Goal: Check status: Check status

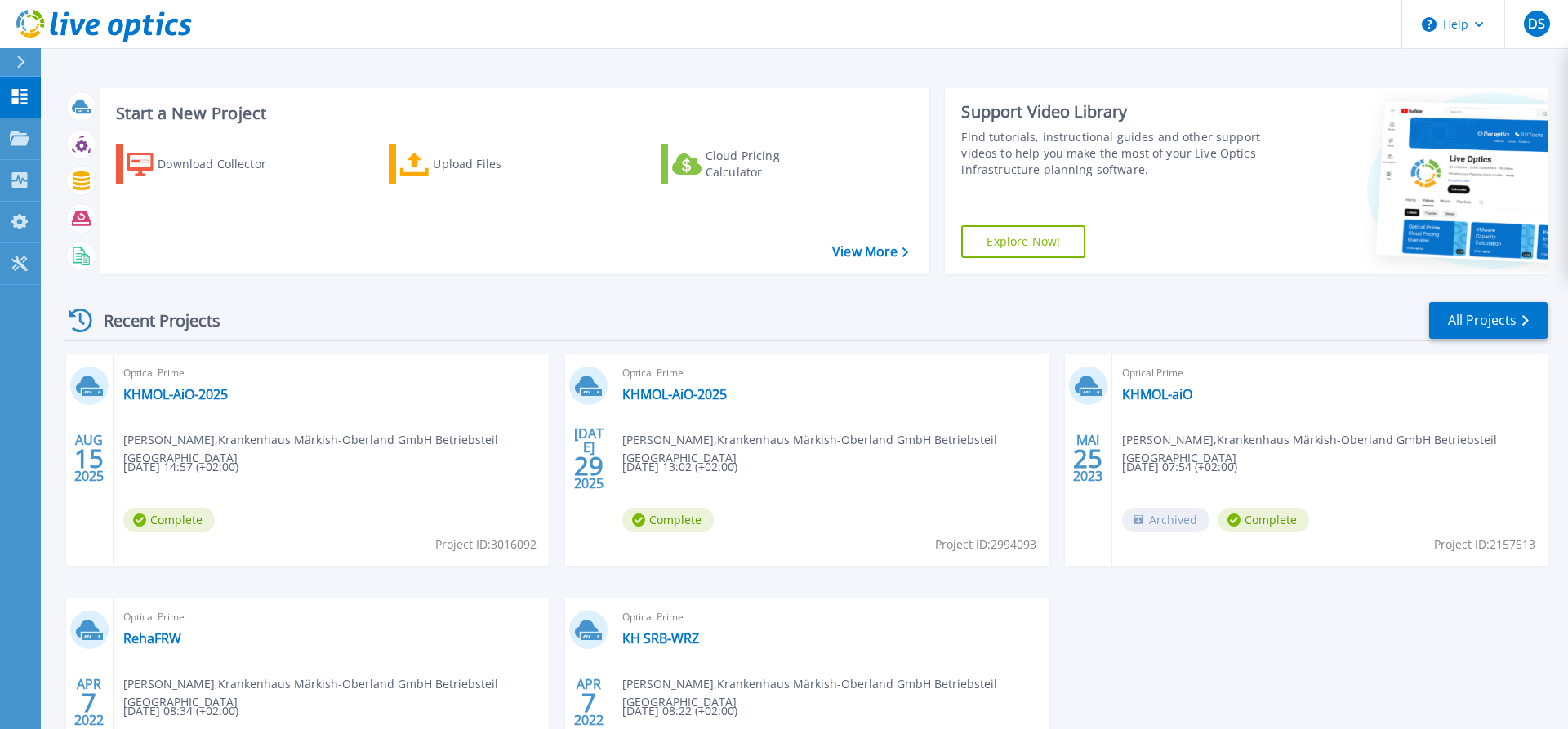
click at [344, 294] on div "Recent Projects All Projects AUG 15 2025 Optical Prime KHMOL-AiO-2025 Daniel Se…" at bounding box center [805, 571] width 1484 height 568
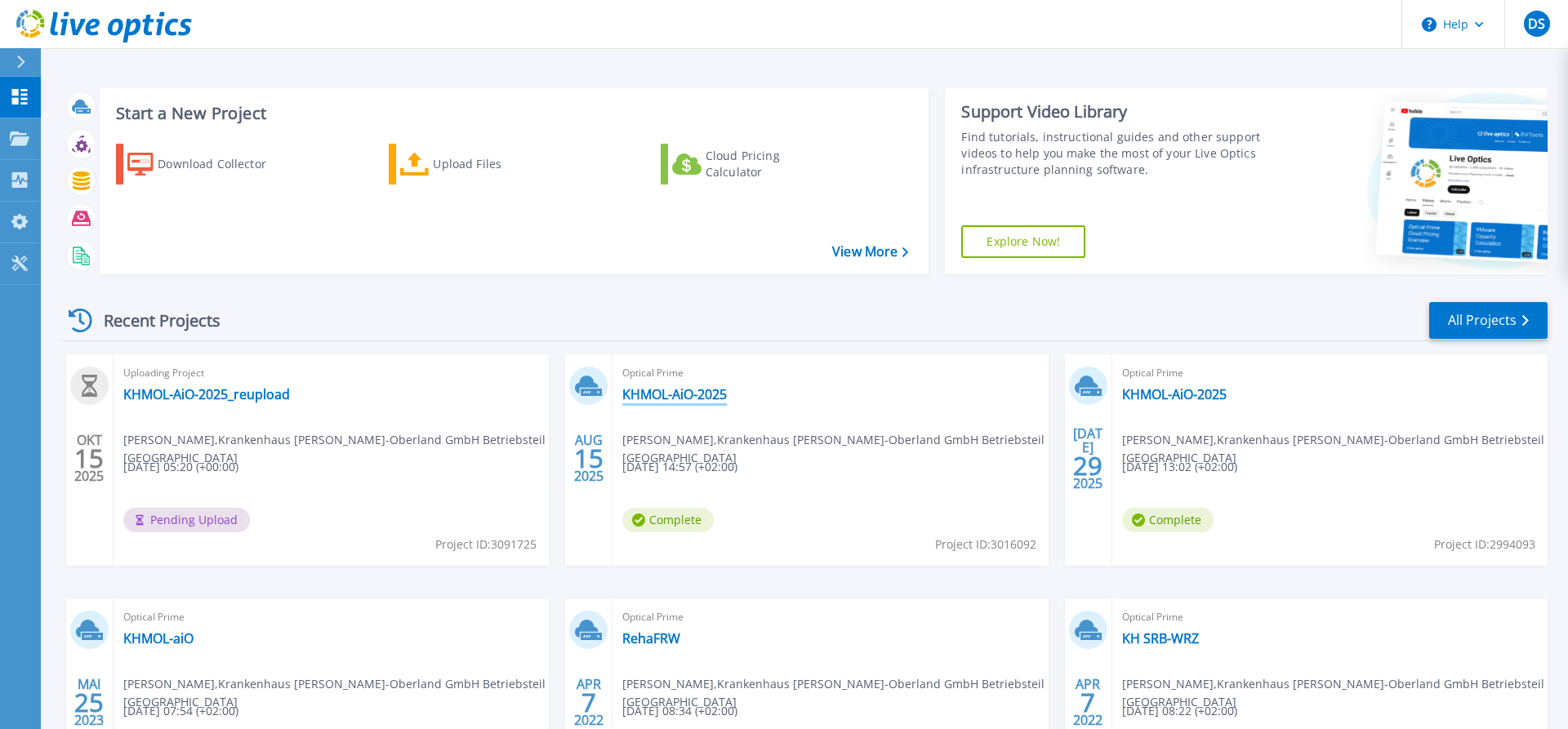
click at [655, 394] on link "KHMOL-AiO-2025" at bounding box center [674, 394] width 105 height 17
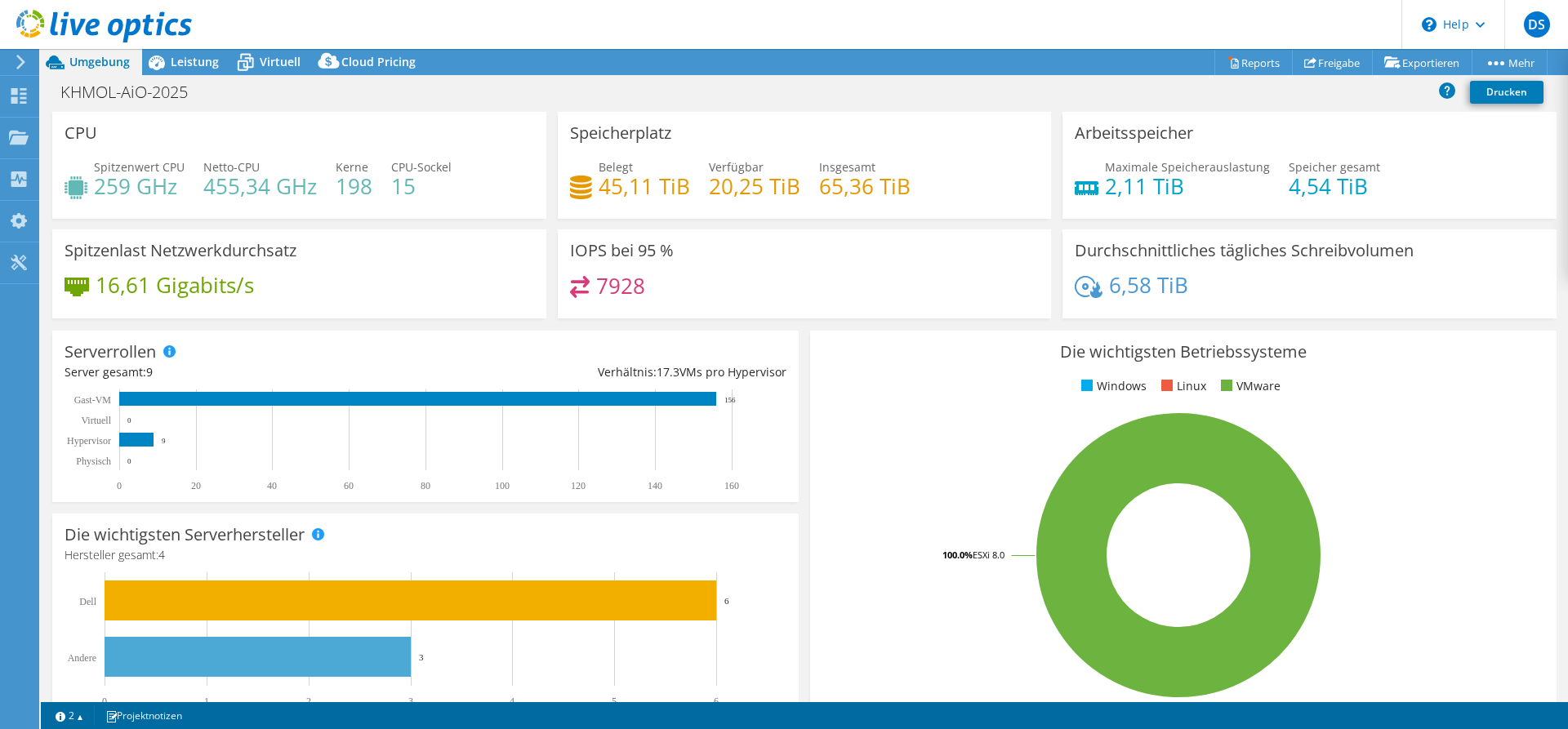
select select "USD"
click at [193, 69] on span "Leistung" at bounding box center [194, 62] width 48 height 16
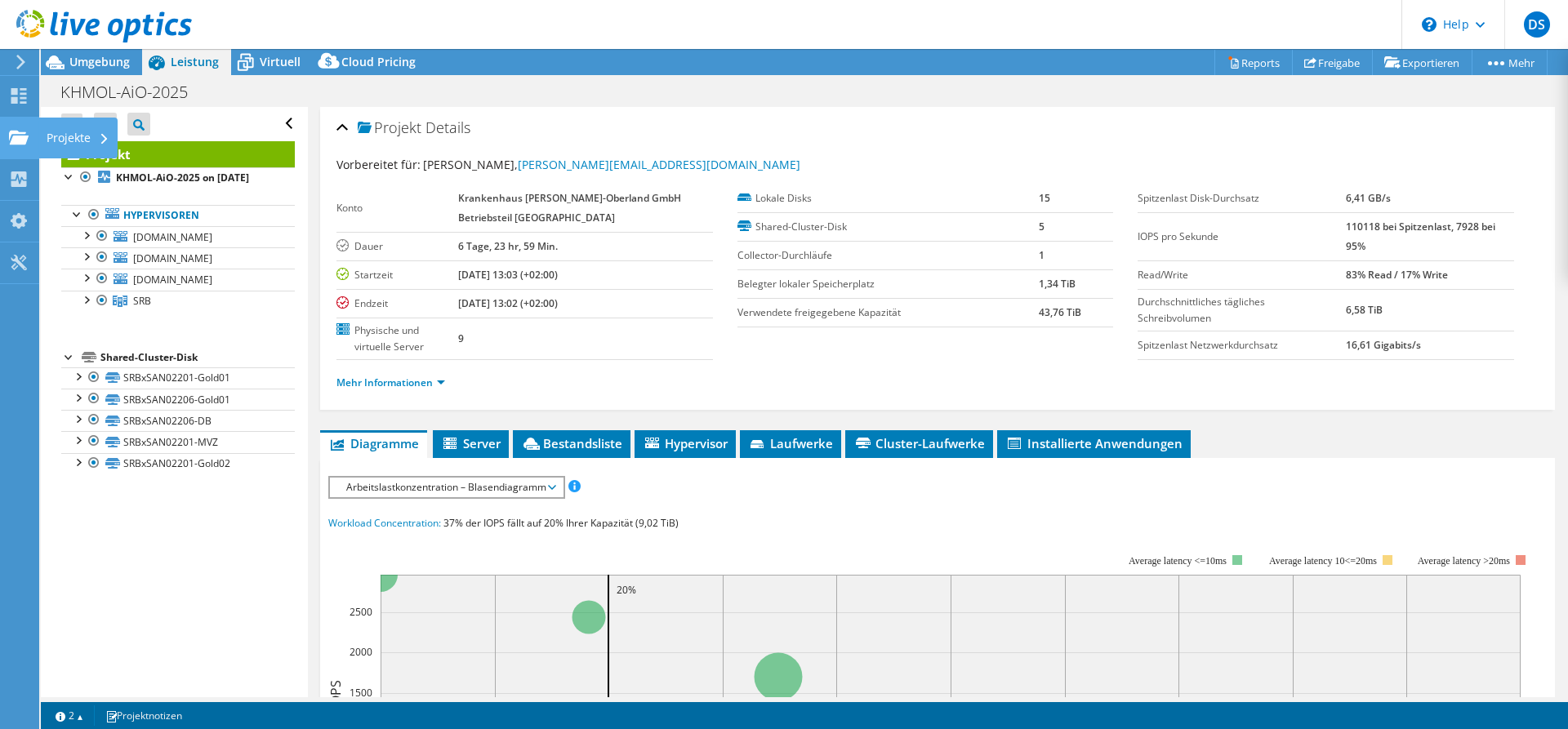
click at [24, 145] on div at bounding box center [18, 139] width 19 height 18
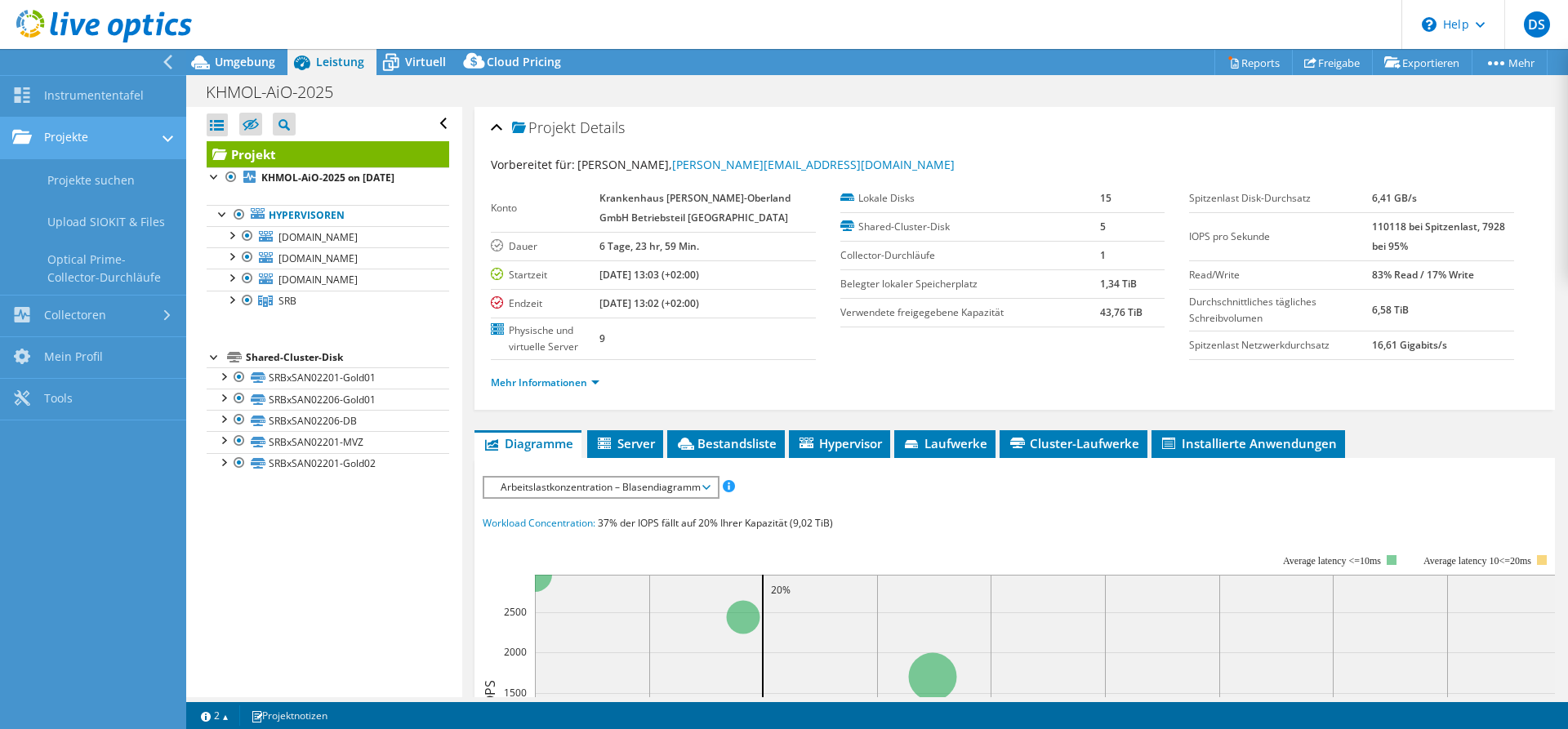
click at [89, 140] on link "Projekte" at bounding box center [93, 138] width 186 height 42
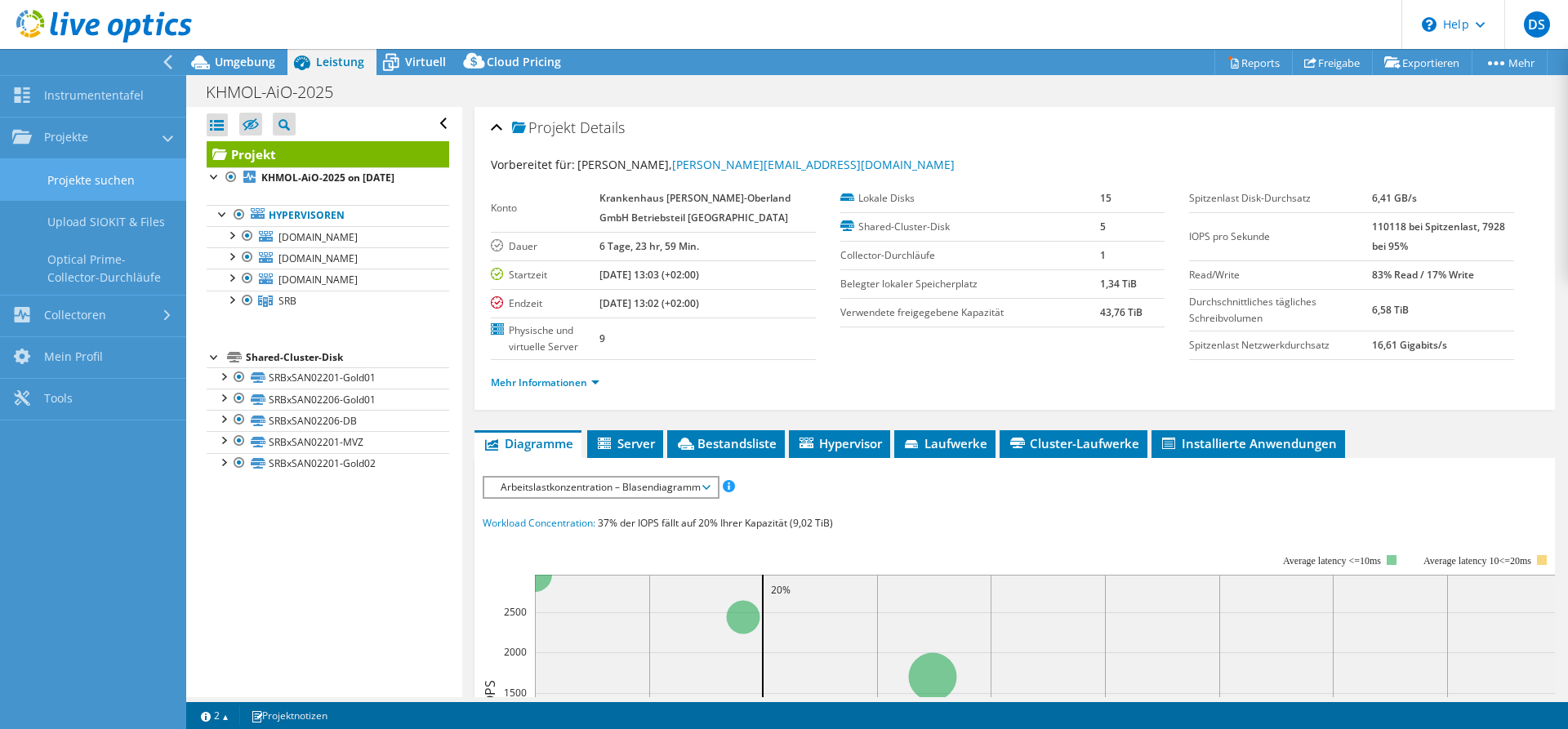
click at [96, 167] on link "Projekte suchen" at bounding box center [93, 180] width 186 height 42
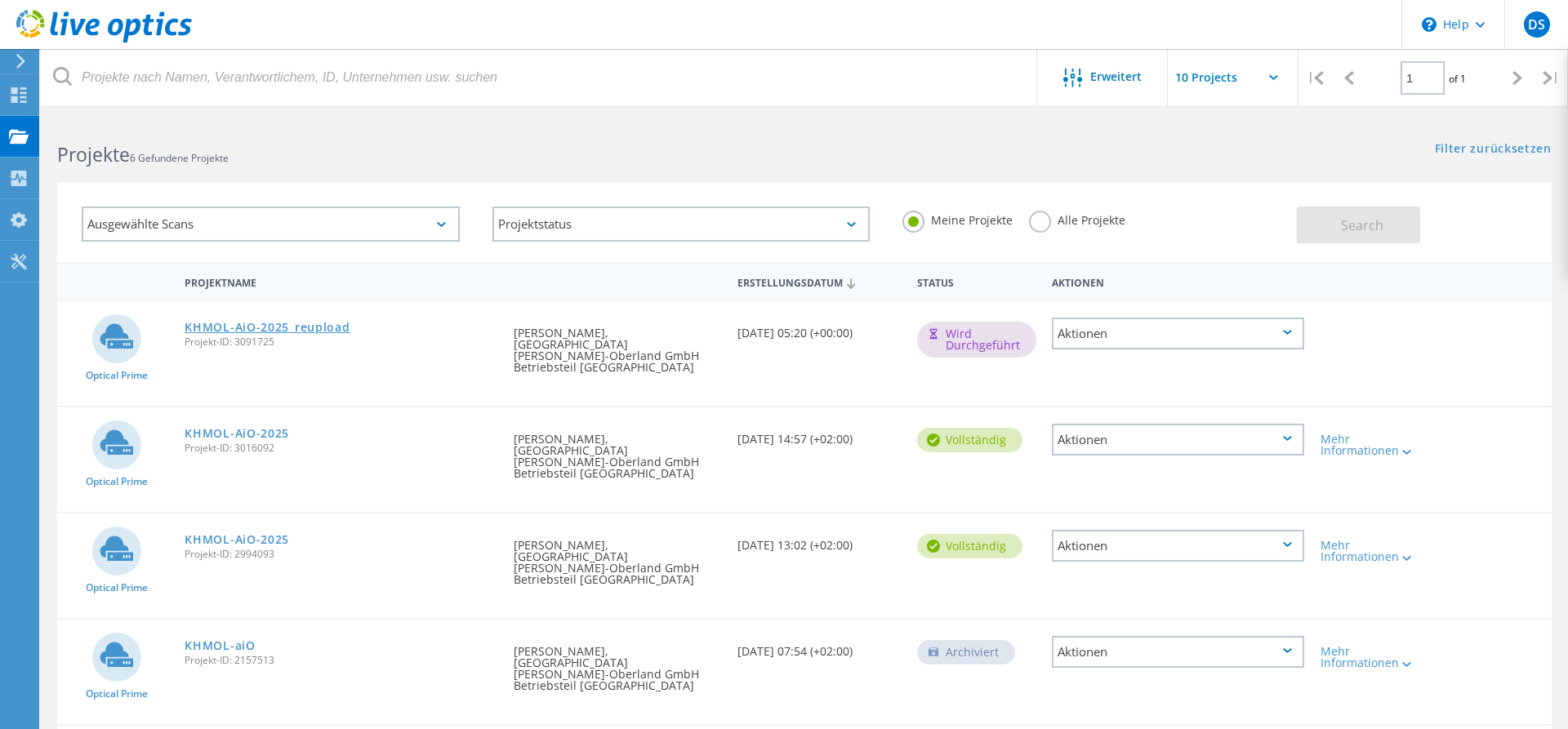
click at [306, 331] on link "KHMOL-AiO-2025_reupload" at bounding box center [267, 327] width 165 height 11
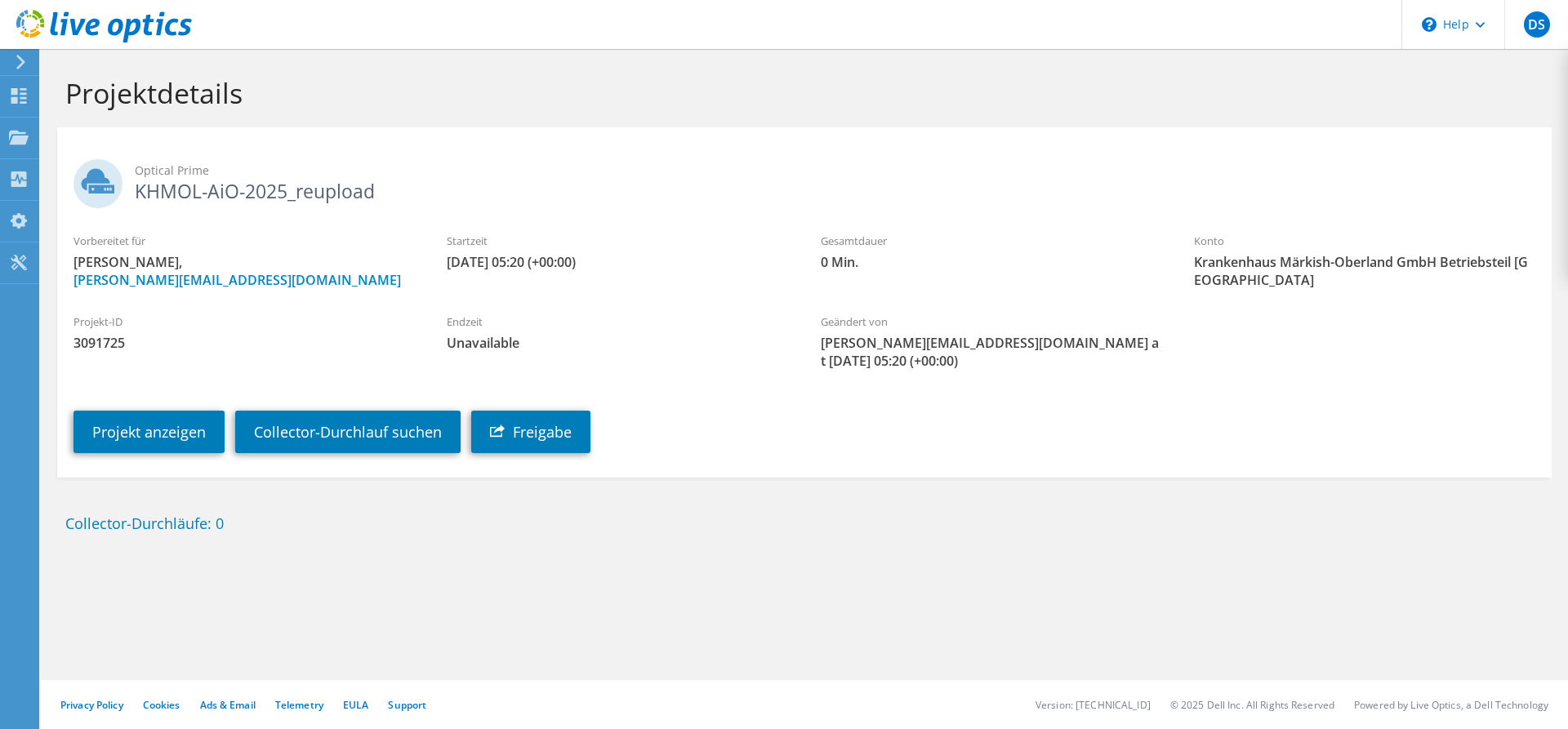
click at [327, 323] on label "Projekt-ID" at bounding box center [243, 321] width 341 height 17
click at [45, 135] on div "Projekte" at bounding box center [78, 138] width 79 height 41
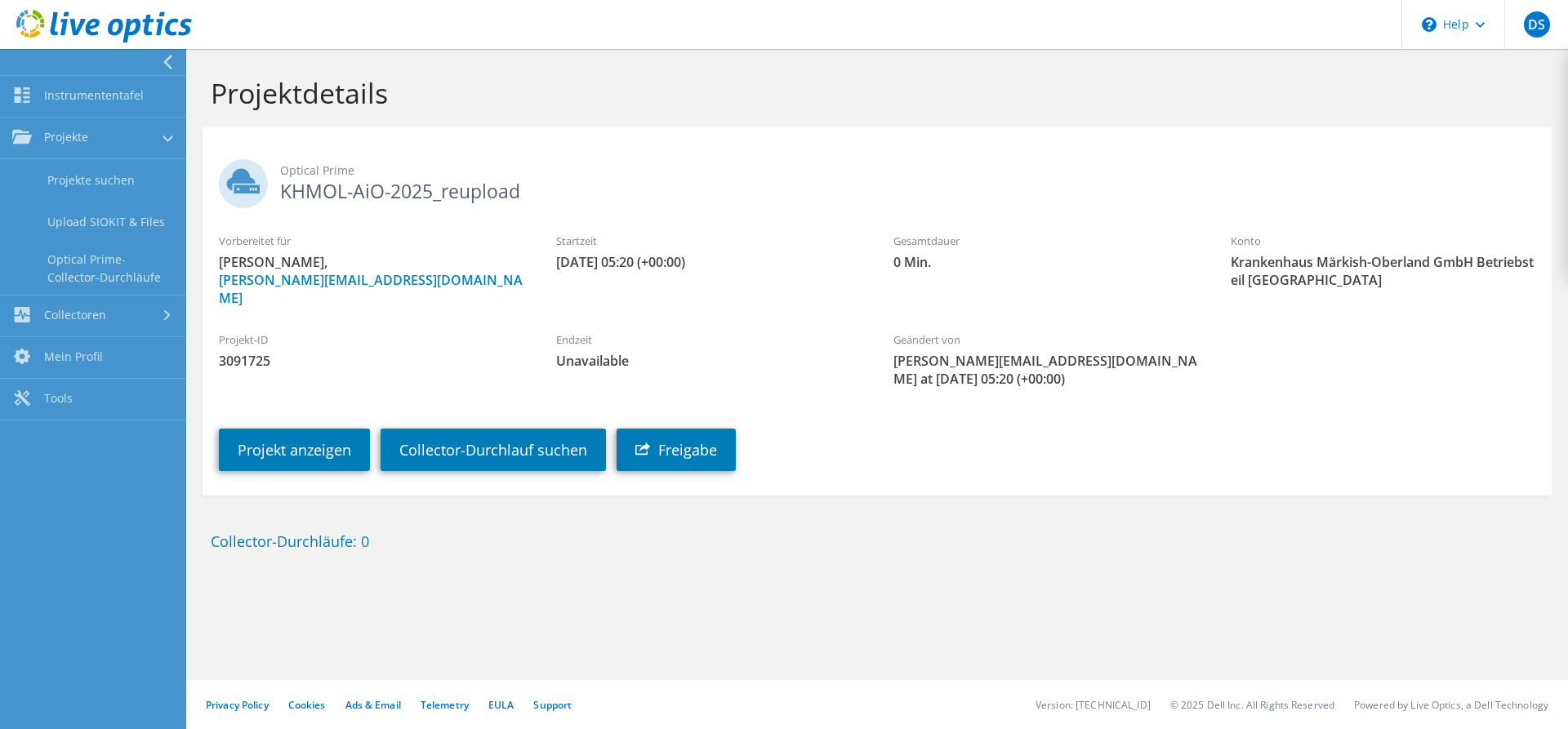
click at [41, 21] on use at bounding box center [105, 25] width 176 height 32
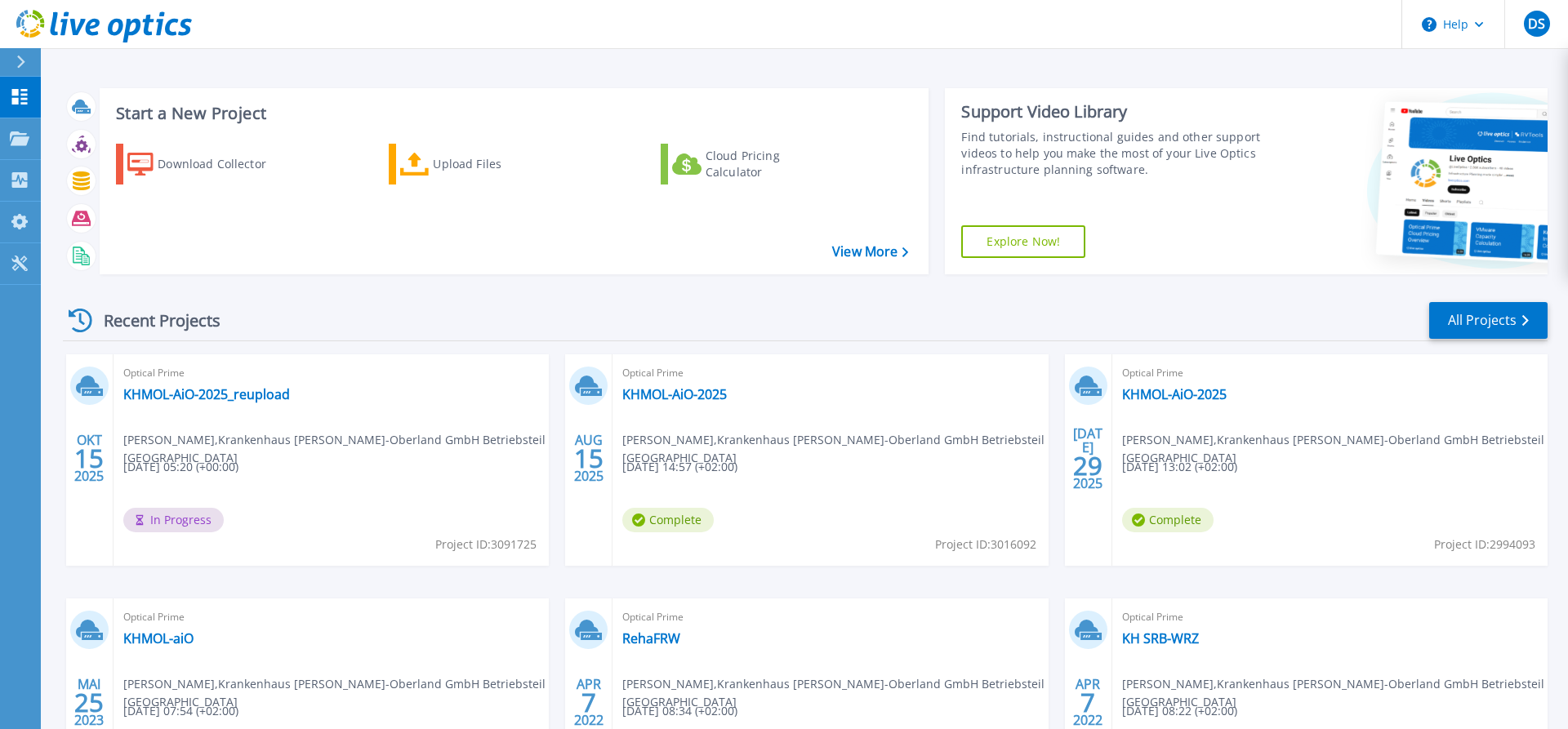
click at [403, 303] on div "Recent Projects All Projects" at bounding box center [805, 321] width 1484 height 41
click at [49, 22] on icon at bounding box center [105, 26] width 176 height 33
click at [472, 317] on div "Recent Projects All Projects" at bounding box center [805, 321] width 1484 height 41
click at [177, 322] on div "Recent Projects" at bounding box center [152, 321] width 179 height 40
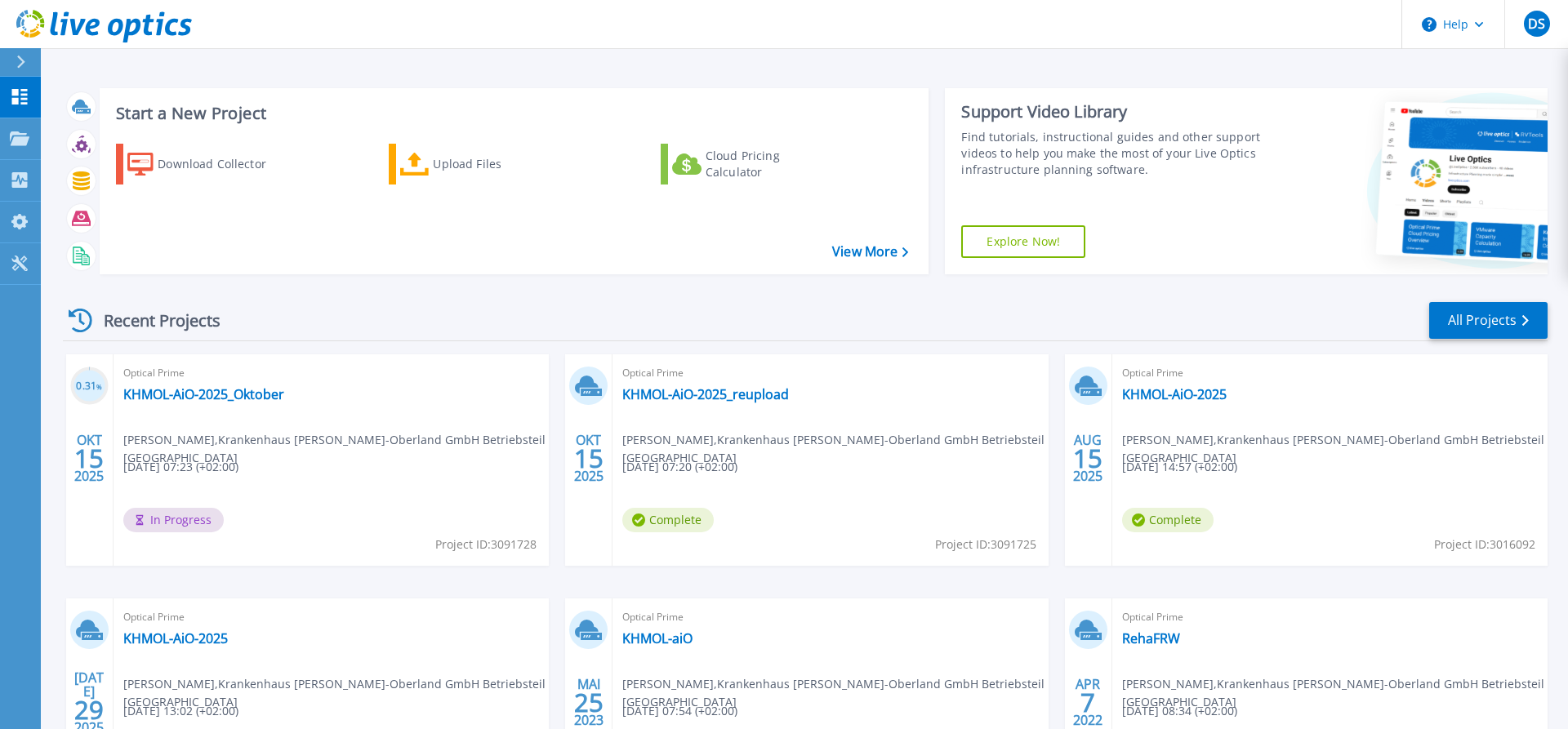
click at [177, 322] on div "Recent Projects" at bounding box center [152, 321] width 179 height 40
click at [90, 317] on icon at bounding box center [80, 320] width 24 height 24
click at [168, 318] on div "Recent Projects" at bounding box center [152, 321] width 179 height 40
drag, startPoint x: 244, startPoint y: 321, endPoint x: 182, endPoint y: 325, distance: 62.1
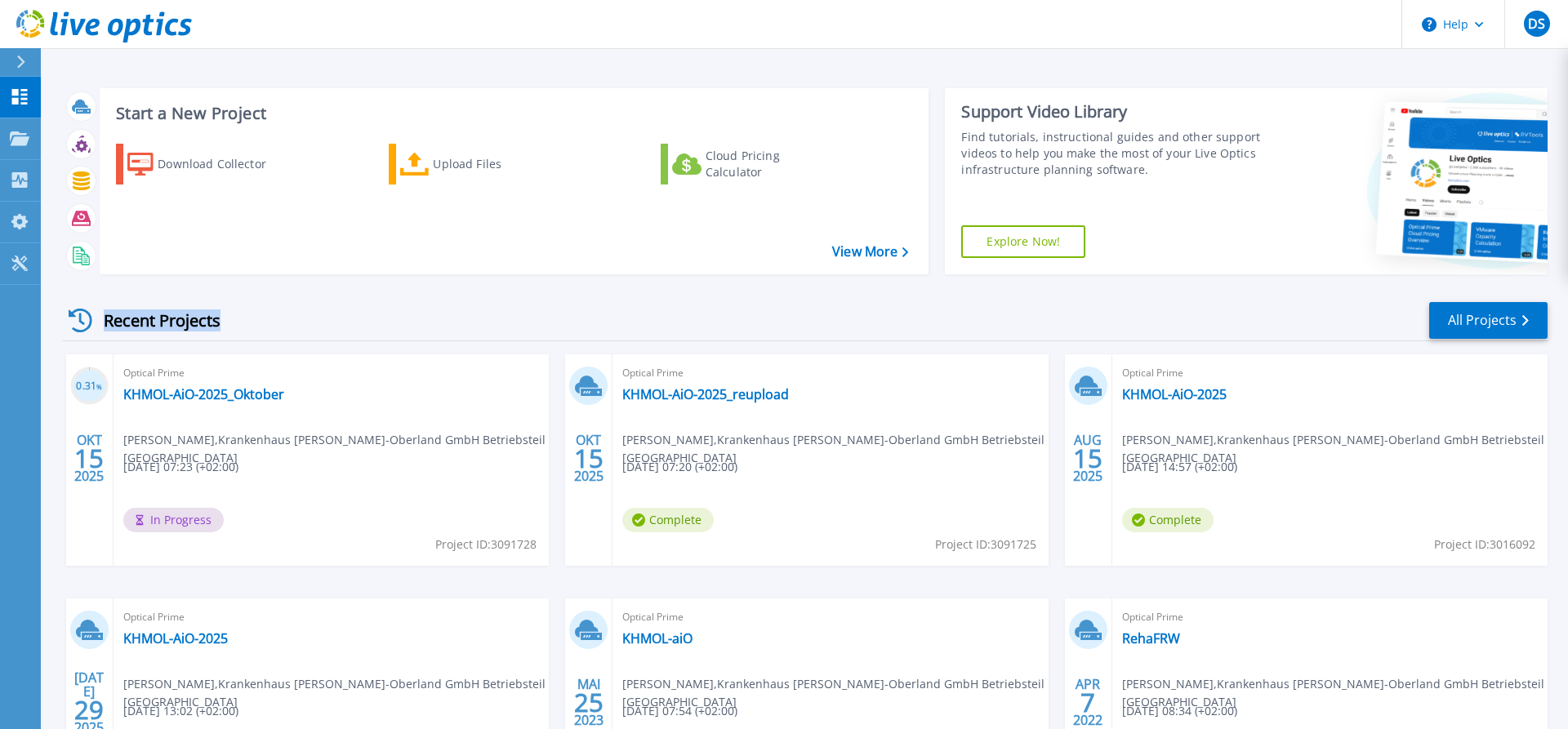
click at [95, 325] on div "Recent Projects All Projects" at bounding box center [805, 321] width 1484 height 41
click at [250, 325] on div "Recent Projects All Projects" at bounding box center [805, 321] width 1484 height 41
click at [193, 323] on div "Recent Projects" at bounding box center [152, 321] width 179 height 40
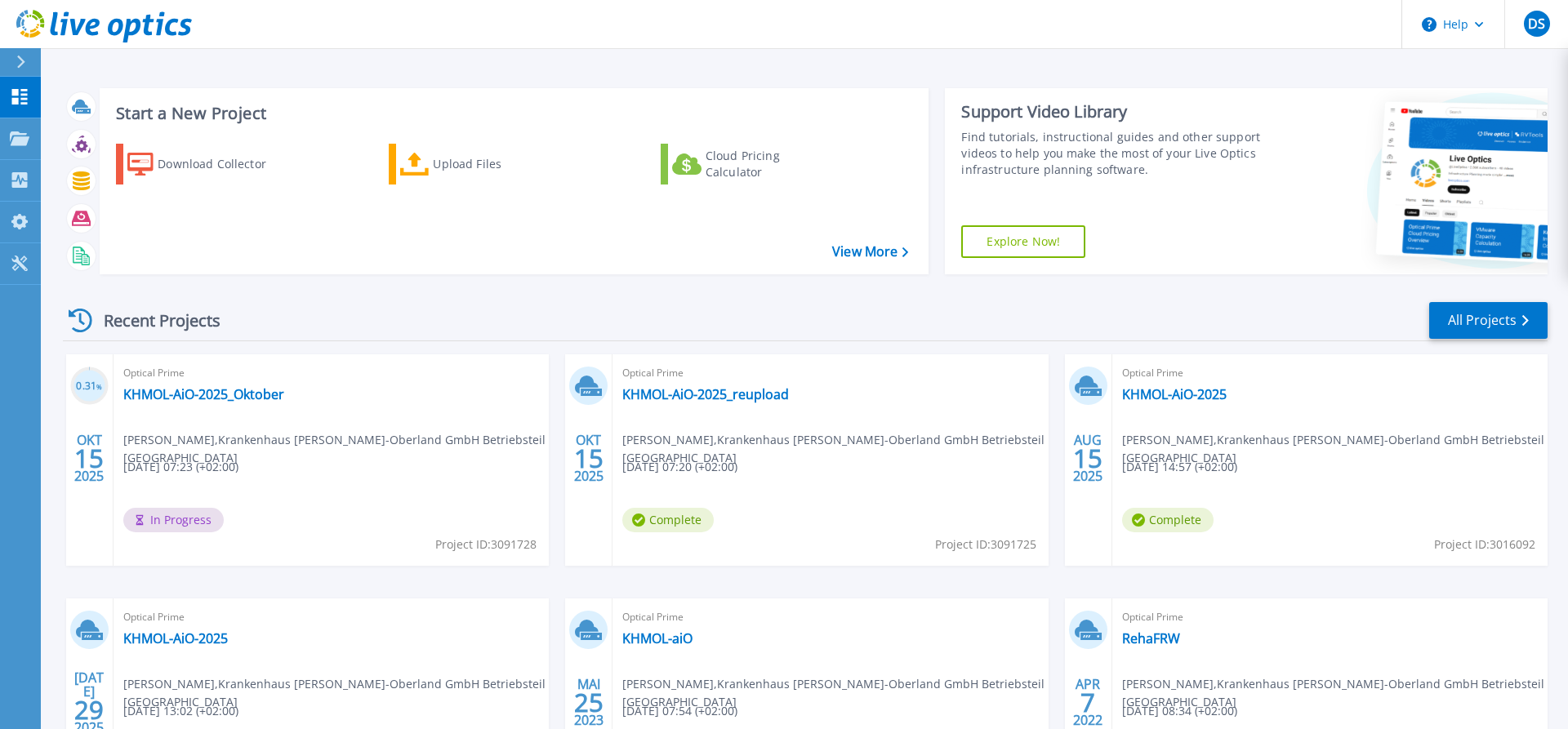
click at [300, 314] on div "Recent Projects All Projects" at bounding box center [805, 321] width 1484 height 41
